Goal: Task Accomplishment & Management: Use online tool/utility

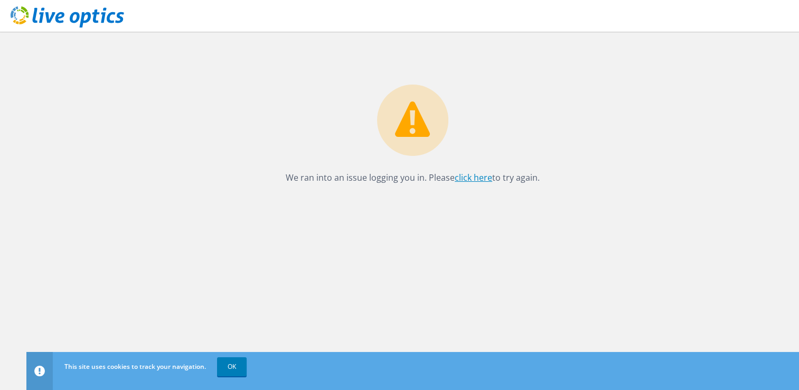
click at [468, 175] on link "click here" at bounding box center [473, 178] width 37 height 12
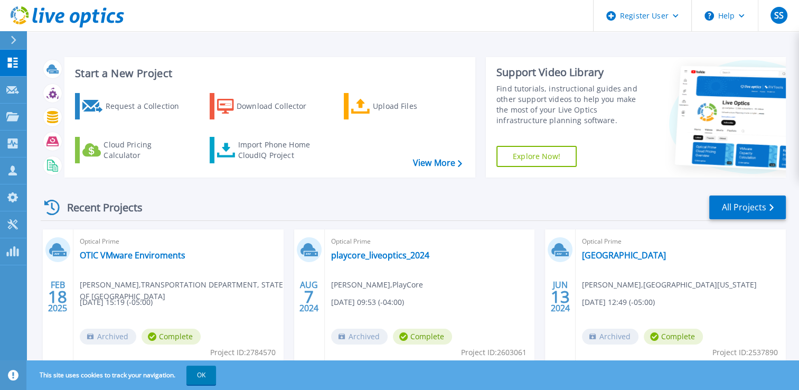
click at [370, 49] on div "Start a New Project Request a Collection Download Collector Upload Files Cloud …" at bounding box center [413, 117] width 745 height 137
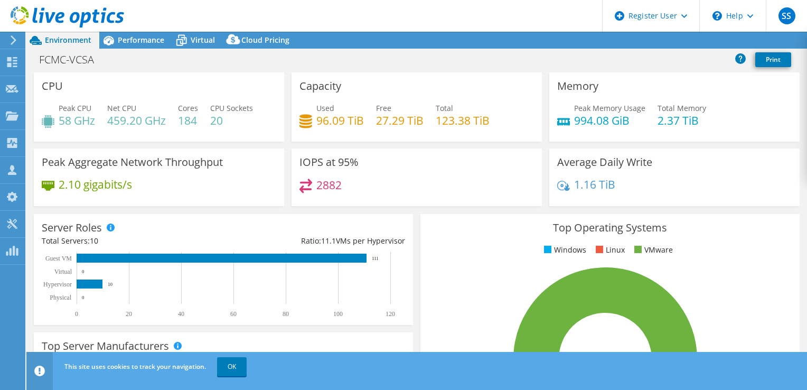
select select "USD"
